Goal: Task Accomplishment & Management: Complete application form

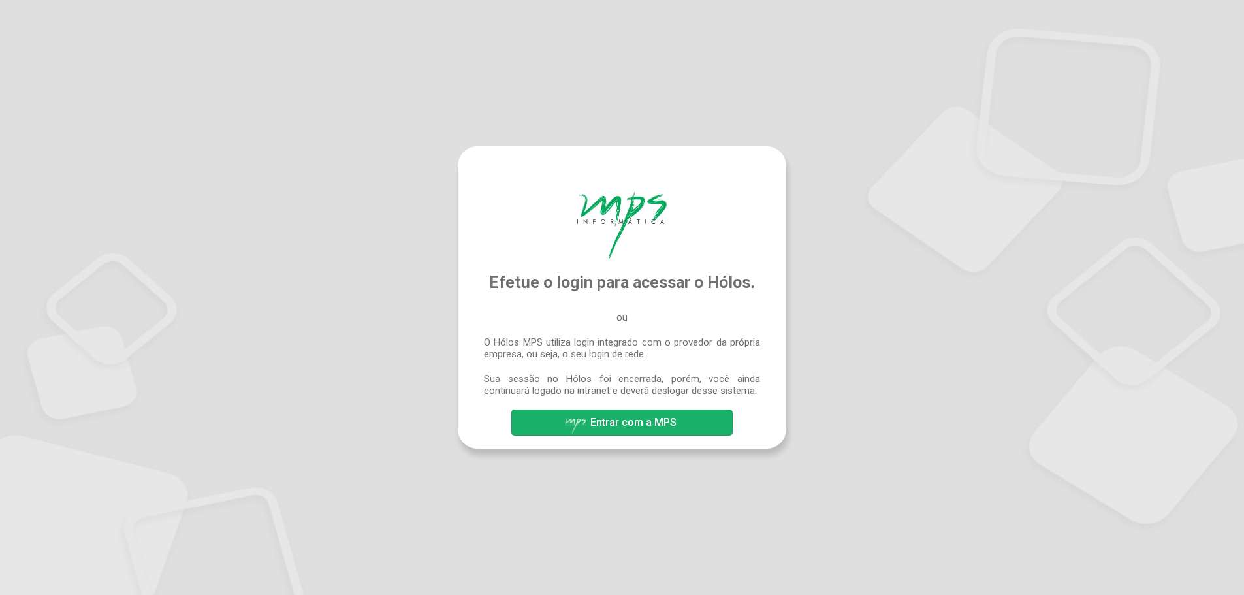
click at [618, 428] on span "Entrar com a MPS" at bounding box center [633, 422] width 86 height 12
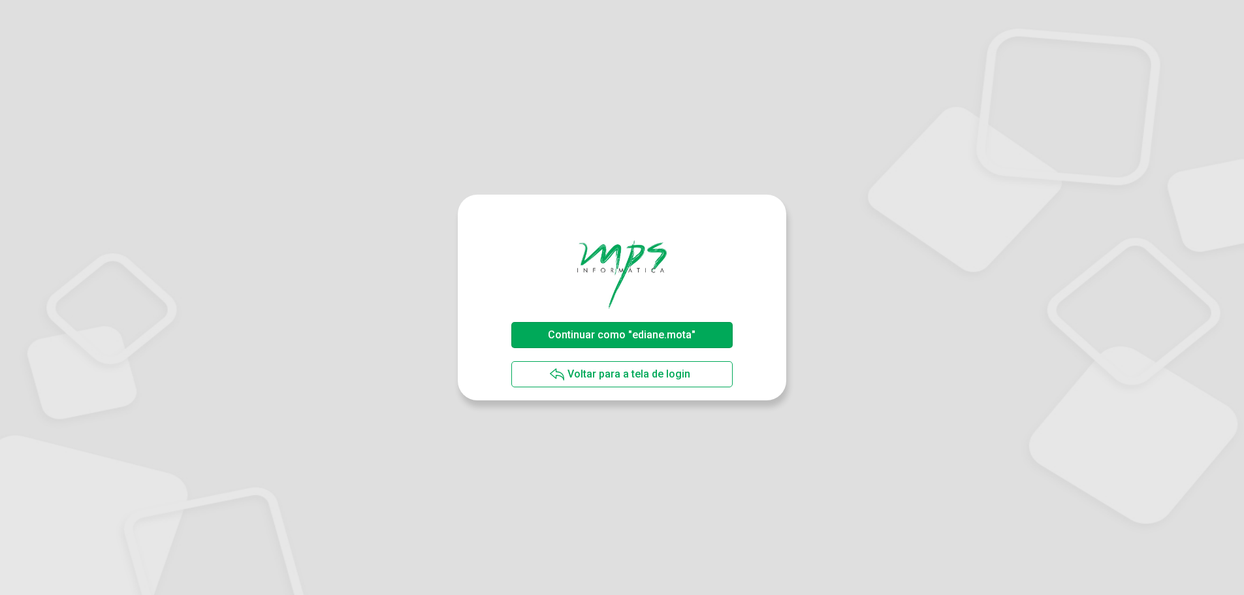
click at [605, 330] on span "Continuar como "ediane.mota"" at bounding box center [622, 334] width 148 height 12
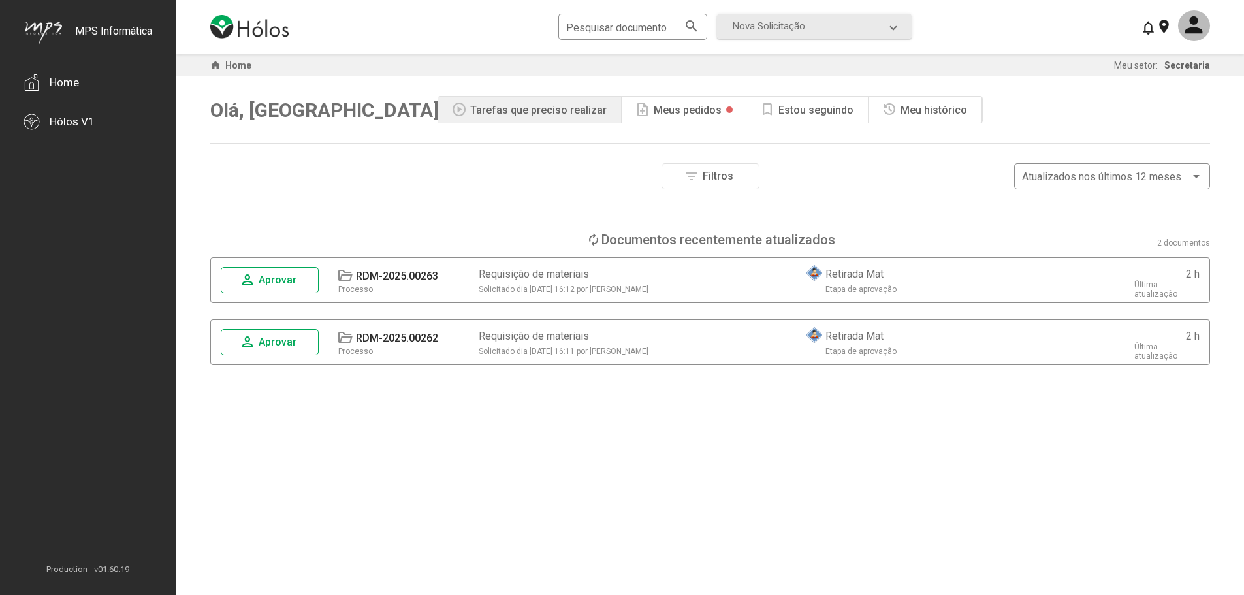
click at [285, 288] on span "person Aprovar" at bounding box center [270, 280] width 60 height 23
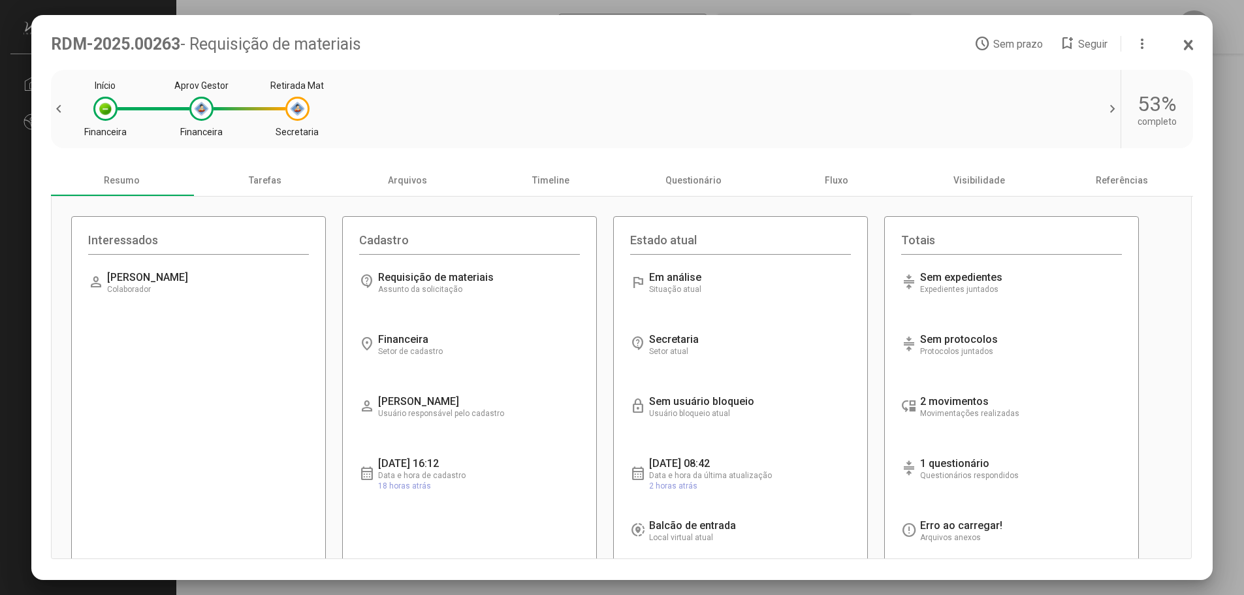
click at [279, 81] on div "Início Financeira Aprov Gestor Financeira Retirada Mat Secretaria" at bounding box center [586, 108] width 1005 height 65
click at [273, 184] on div "Tarefas" at bounding box center [264, 180] width 143 height 31
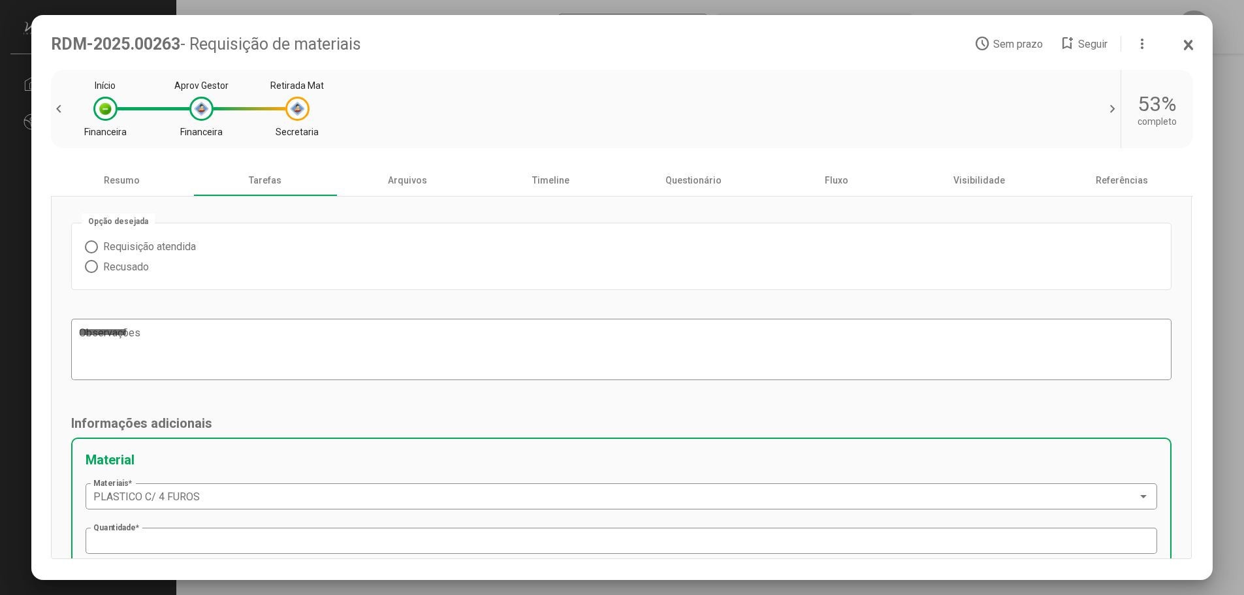
click at [87, 253] on span at bounding box center [91, 246] width 13 height 13
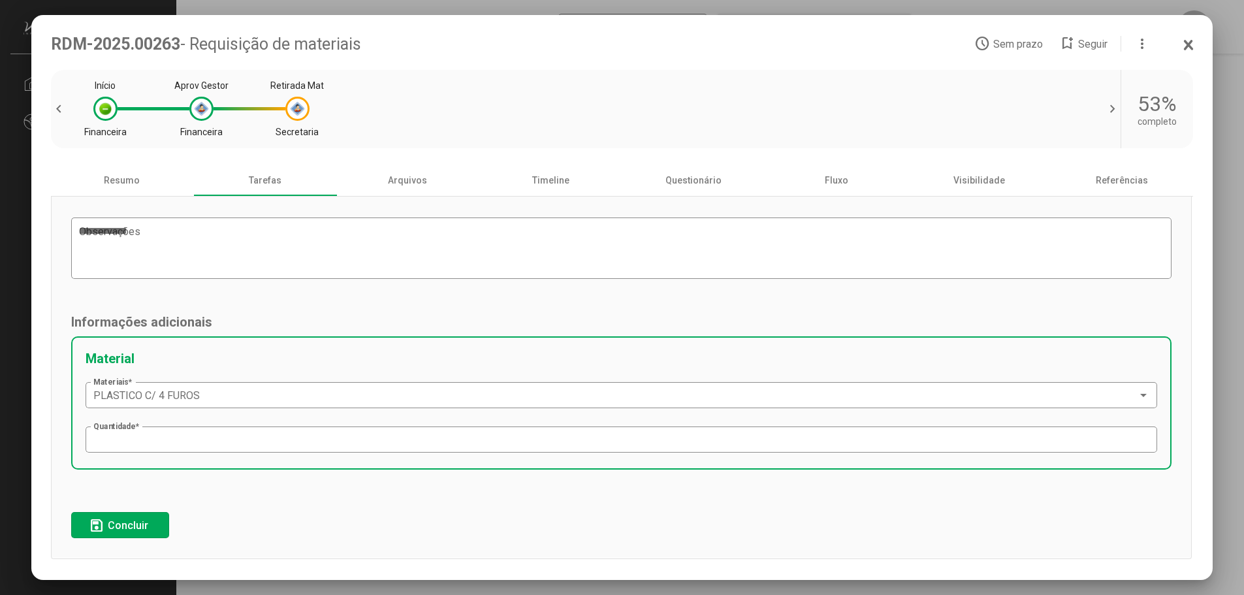
scroll to position [103, 0]
click at [131, 527] on span "Concluir" at bounding box center [128, 525] width 40 height 12
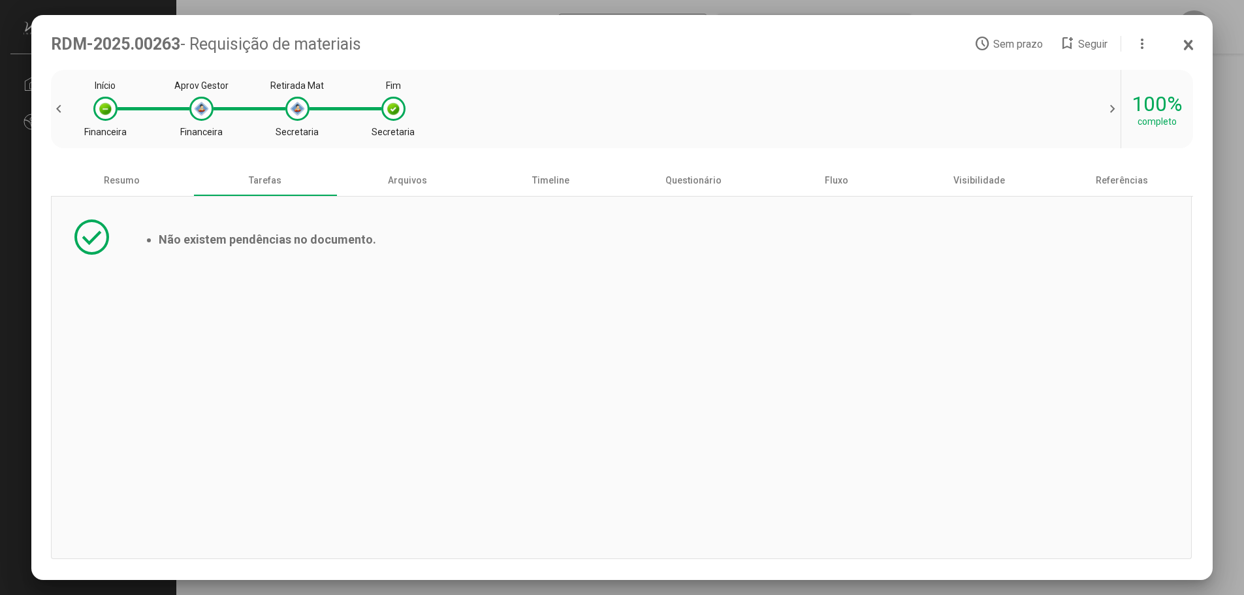
click at [1183, 44] on icon at bounding box center [1188, 45] width 10 height 13
